Goal: Task Accomplishment & Management: Use online tool/utility

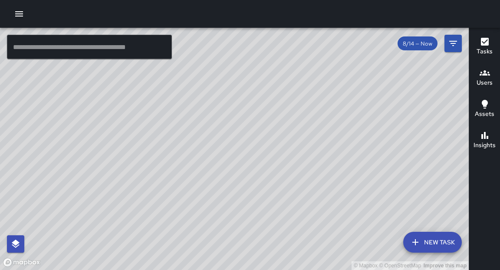
click at [22, 15] on icon "button" at bounding box center [19, 14] width 10 height 10
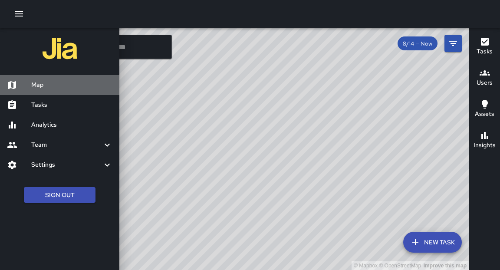
click at [43, 82] on h6 "Map" at bounding box center [71, 85] width 81 height 10
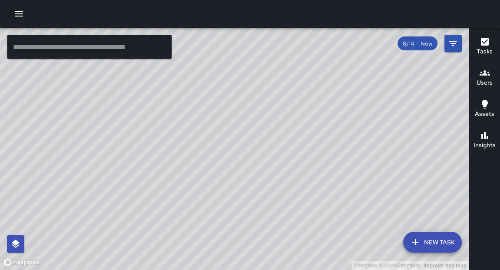
click at [214, 165] on div "© Mapbox © OpenStreetMap Improve this map" at bounding box center [234, 149] width 469 height 242
drag, startPoint x: 222, startPoint y: 162, endPoint x: 198, endPoint y: 148, distance: 28.8
click at [211, 170] on div "© Mapbox © OpenStreetMap Improve this map" at bounding box center [234, 149] width 469 height 242
click at [17, 16] on icon "button" at bounding box center [19, 13] width 8 height 5
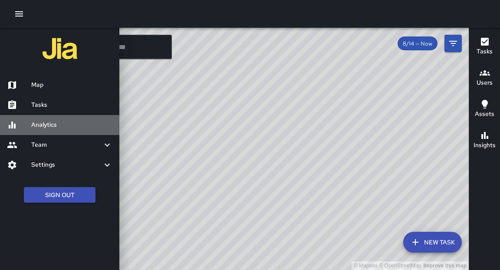
click at [45, 129] on h6 "Analytics" at bounding box center [71, 125] width 81 height 10
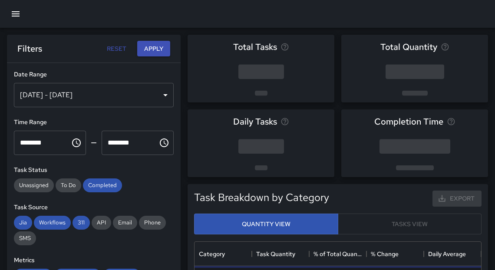
scroll to position [254, 281]
click at [140, 98] on div "[DATE] - [DATE]" at bounding box center [94, 95] width 160 height 24
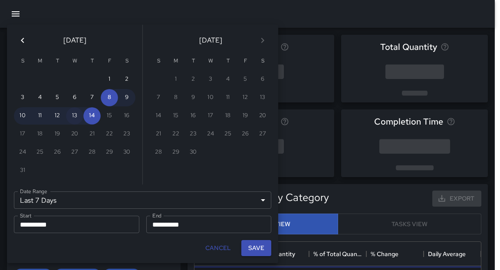
click at [76, 121] on button "13" at bounding box center [74, 115] width 17 height 17
type input "******"
type input "**********"
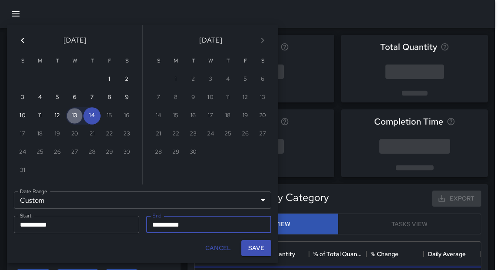
click at [76, 121] on button "13" at bounding box center [74, 115] width 17 height 17
type input "**********"
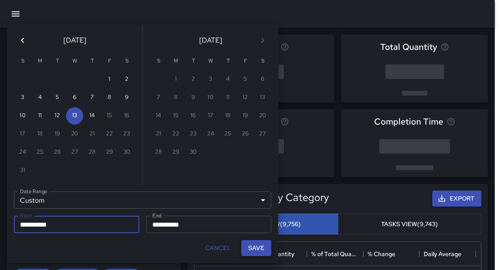
click at [253, 247] on button "Save" at bounding box center [256, 248] width 30 height 16
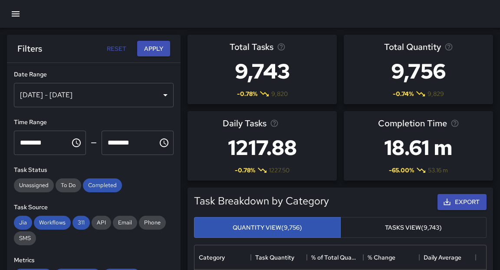
type input "**********"
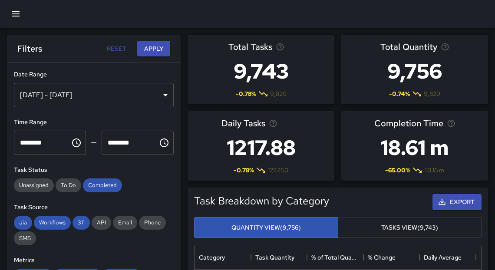
scroll to position [5, 5]
click at [161, 51] on button "Apply" at bounding box center [153, 49] width 33 height 16
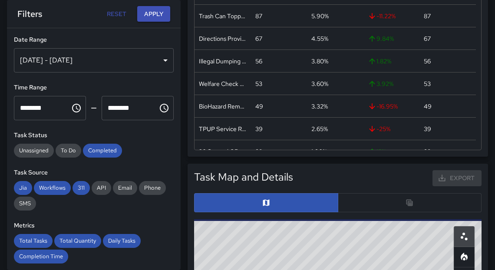
scroll to position [389, 0]
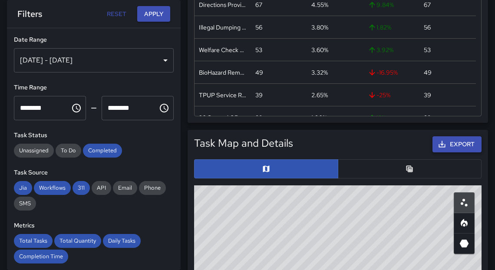
click at [450, 145] on button "Export" at bounding box center [456, 144] width 49 height 16
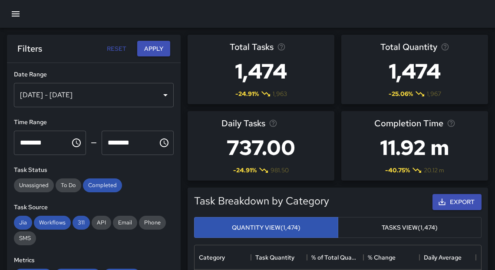
click at [14, 12] on icon "button" at bounding box center [15, 14] width 10 height 10
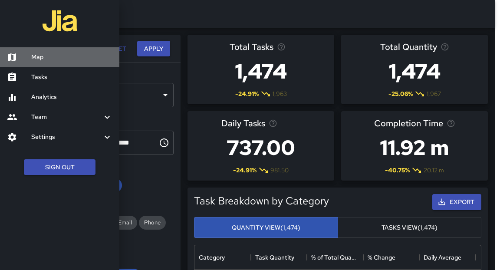
click at [36, 57] on h6 "Map" at bounding box center [71, 58] width 81 height 10
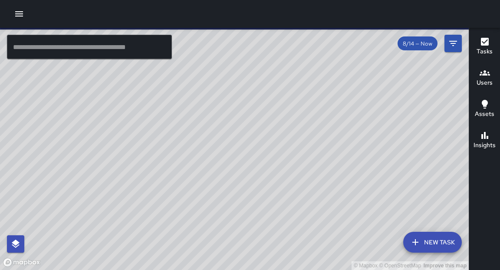
click at [18, 17] on icon "button" at bounding box center [19, 14] width 10 height 10
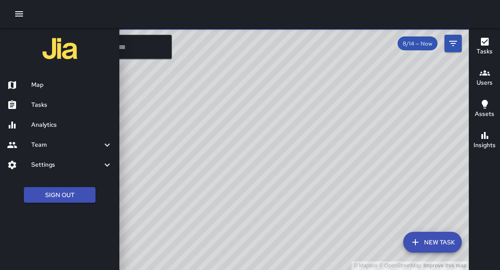
click at [40, 103] on h6 "Tasks" at bounding box center [71, 105] width 81 height 10
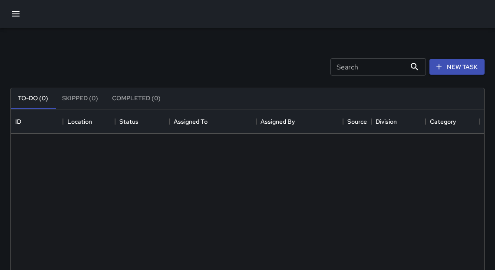
scroll to position [363, 468]
